Goal: Find specific page/section: Find specific page/section

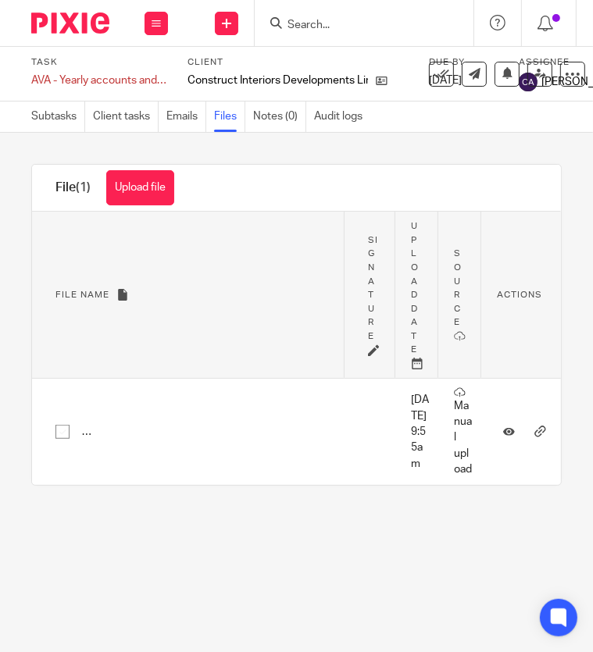
click at [274, 577] on main "Task AVA - Yearly accounts and tax return Save AVA - Yearly accounts and tax re…" at bounding box center [296, 326] width 593 height 652
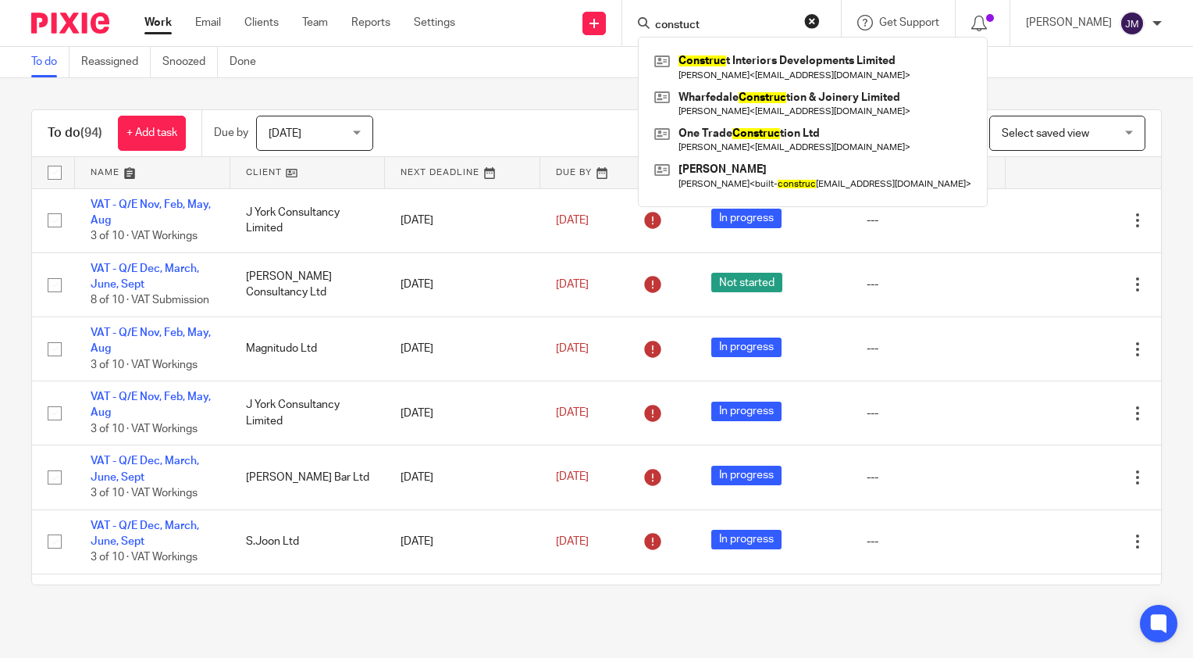
type input "constuct"
click button "submit" at bounding box center [0, 0] width 0 height 0
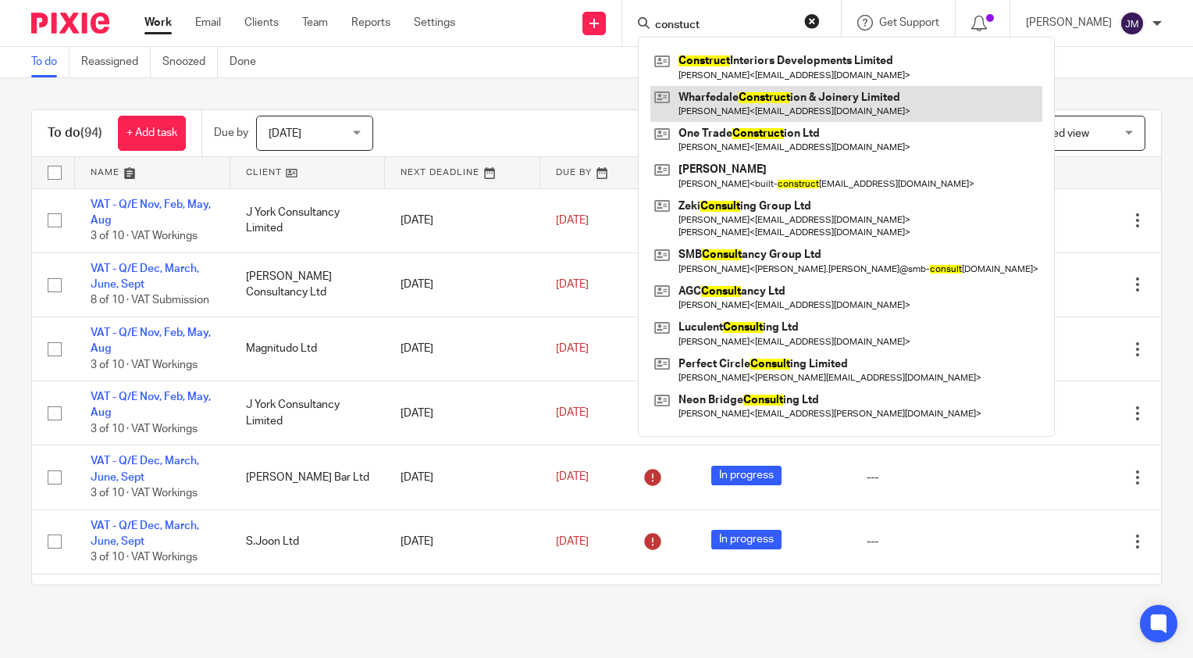
click at [815, 108] on link at bounding box center [847, 104] width 392 height 36
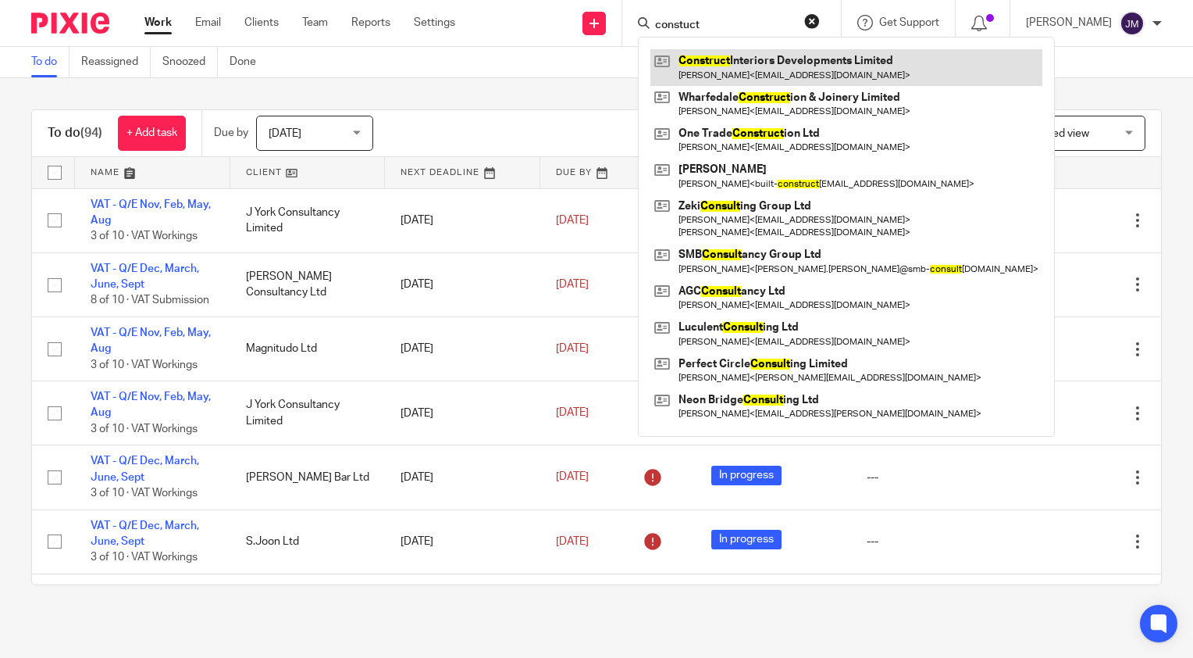
click at [787, 64] on link at bounding box center [847, 67] width 392 height 36
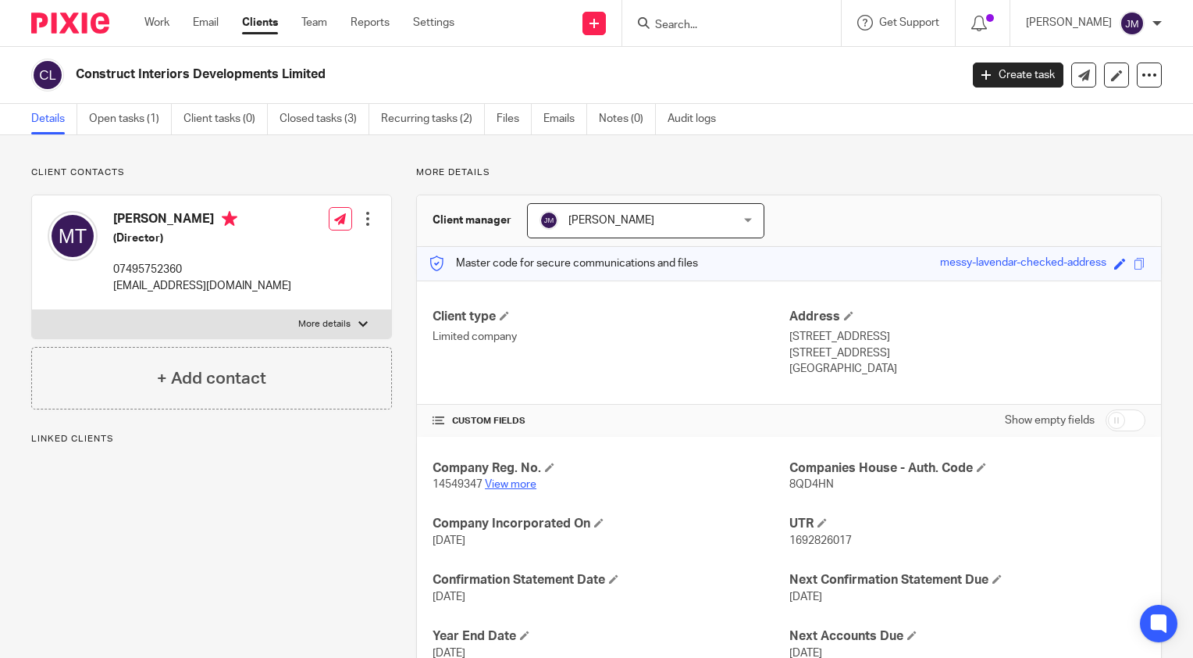
click at [509, 484] on link "View more" at bounding box center [511, 484] width 52 height 11
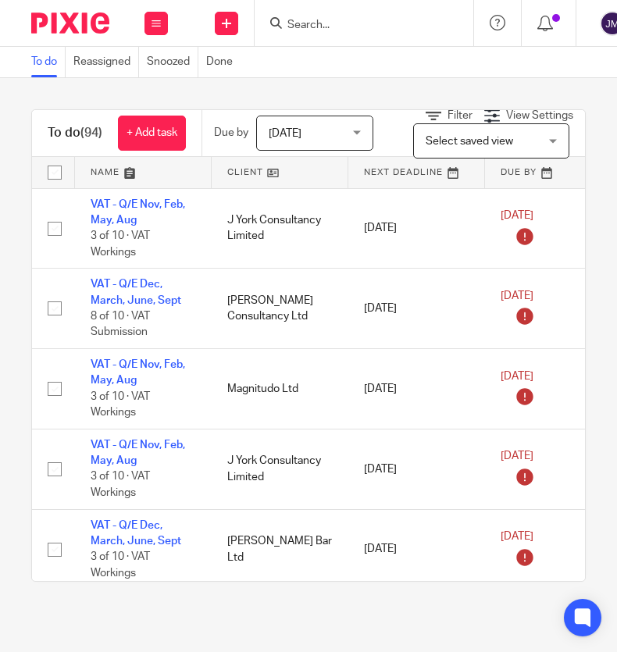
click at [351, 24] on input "Search" at bounding box center [356, 26] width 141 height 14
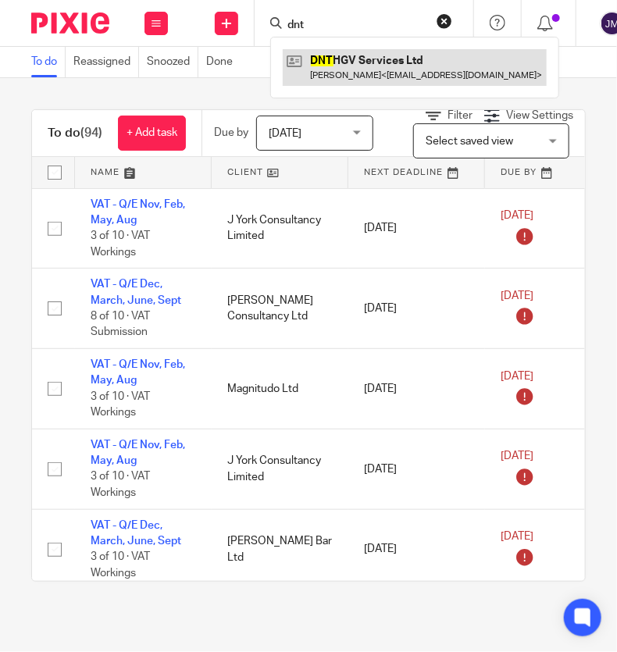
type input "dnt"
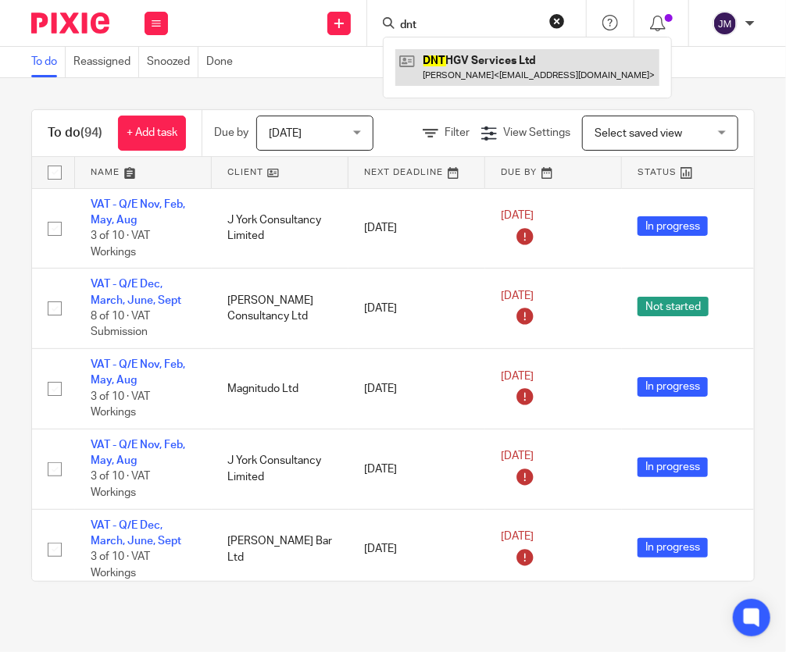
click at [450, 73] on link at bounding box center [527, 67] width 264 height 36
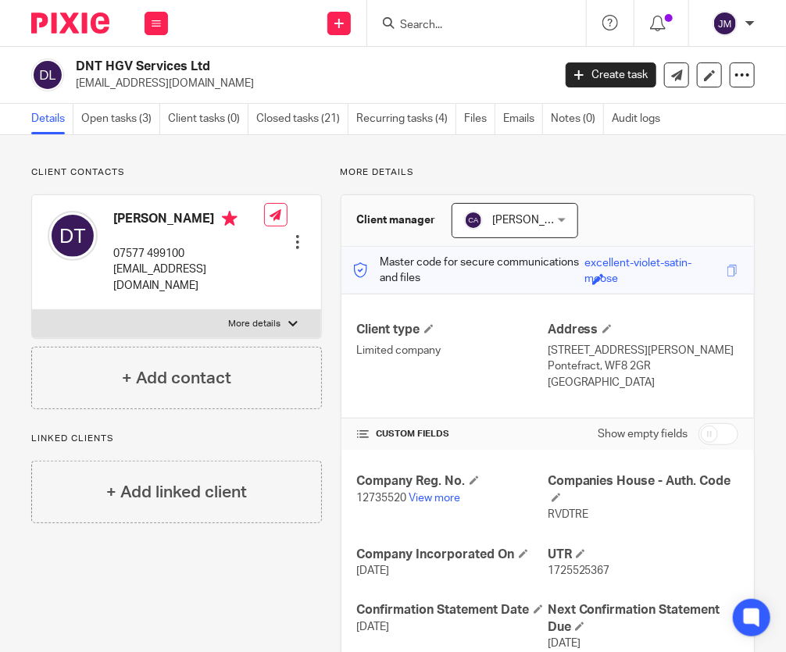
scroll to position [156, 0]
